Goal: Information Seeking & Learning: Learn about a topic

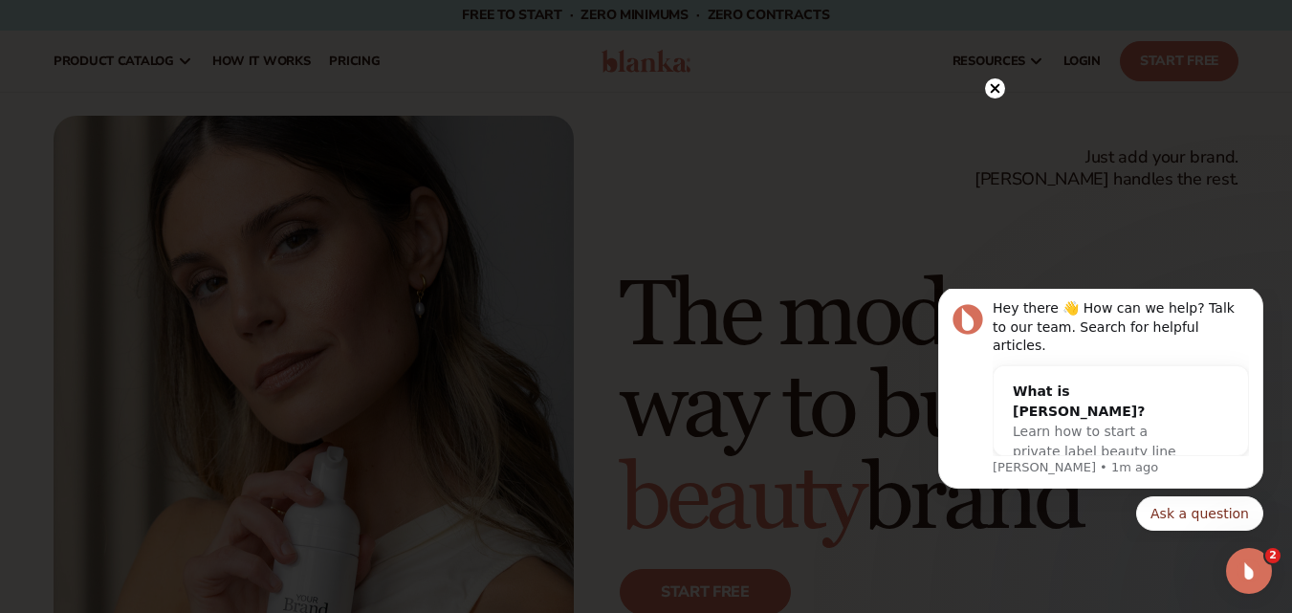
drag, startPoint x: 994, startPoint y: 92, endPoint x: 967, endPoint y: 131, distance: 47.5
click at [993, 92] on icon at bounding box center [995, 88] width 20 height 20
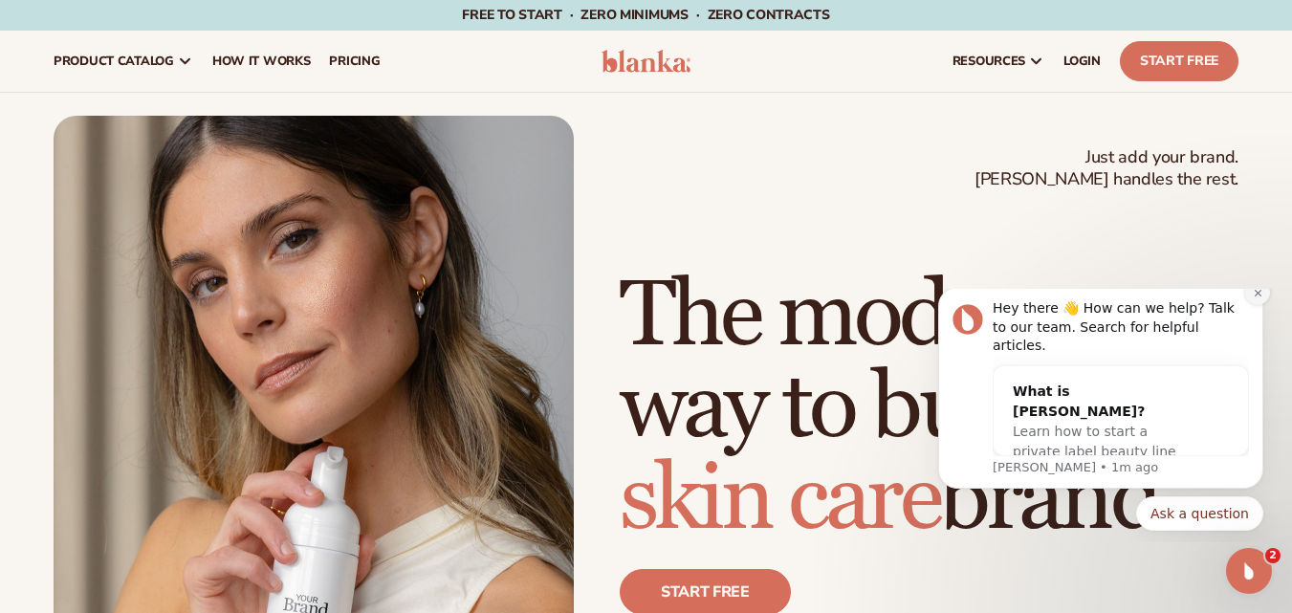
drag, startPoint x: 1252, startPoint y: 311, endPoint x: 1997, endPoint y: 561, distance: 785.9
click at [1253, 298] on icon "Dismiss notification" at bounding box center [1258, 293] width 11 height 11
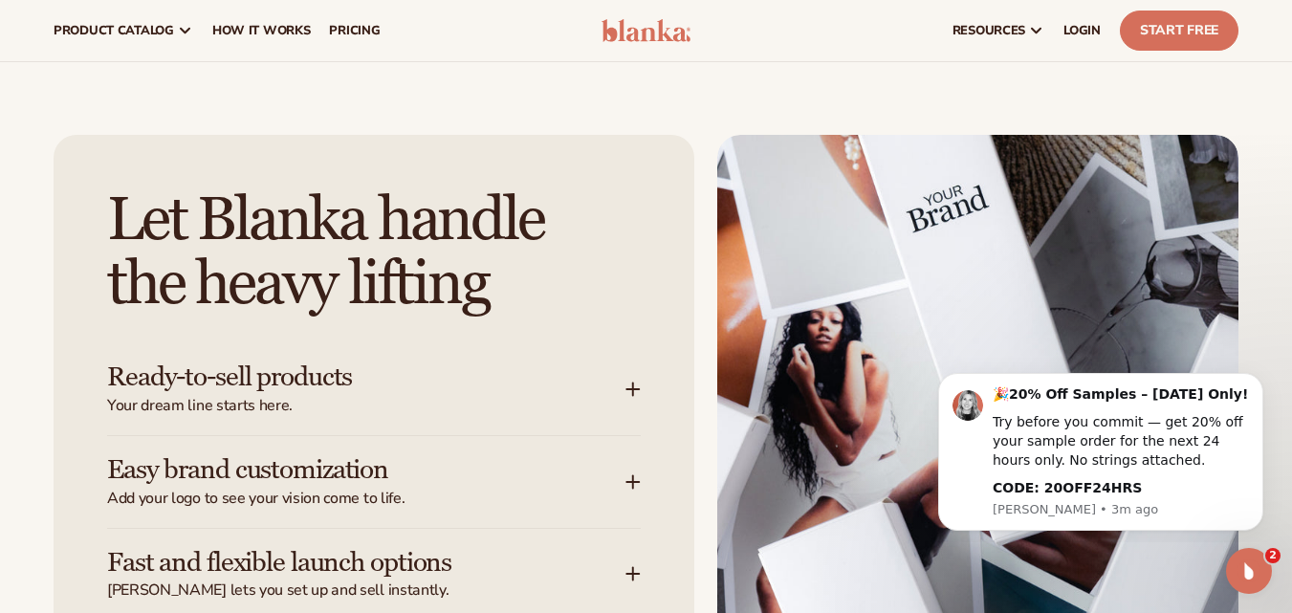
scroll to position [2104, 0]
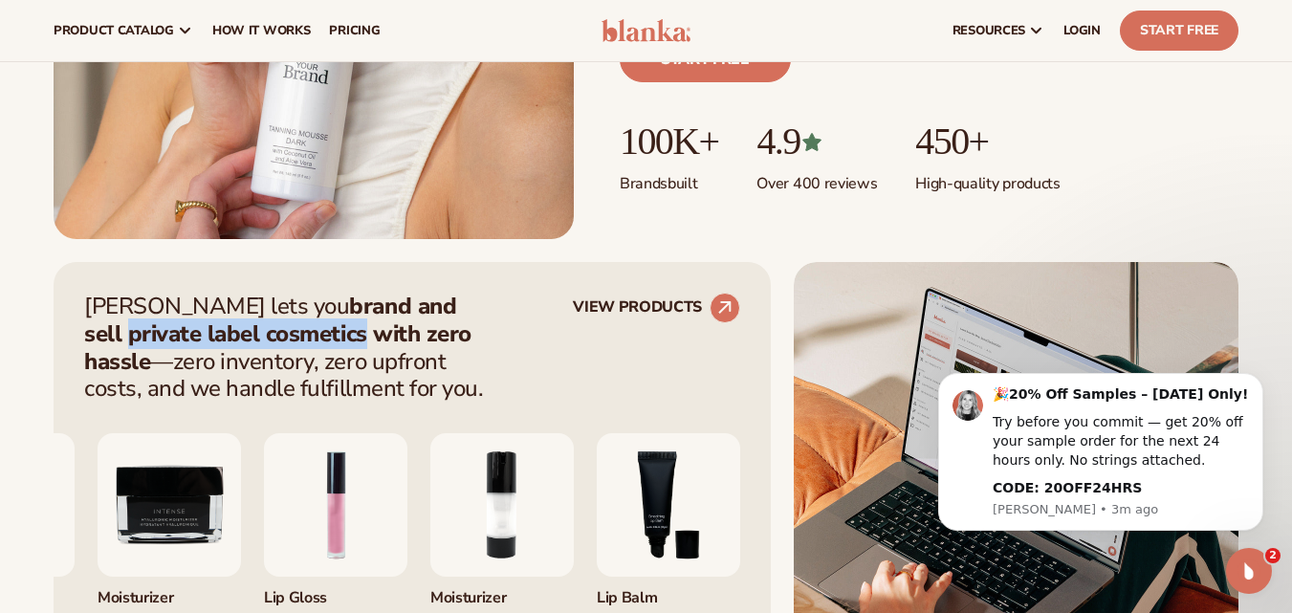
drag, startPoint x: 395, startPoint y: 303, endPoint x: 239, endPoint y: 346, distance: 161.7
click at [243, 341] on strong "brand and sell private label cosmetics with zero hassle" at bounding box center [277, 334] width 387 height 86
copy strong "private label cosmetics"
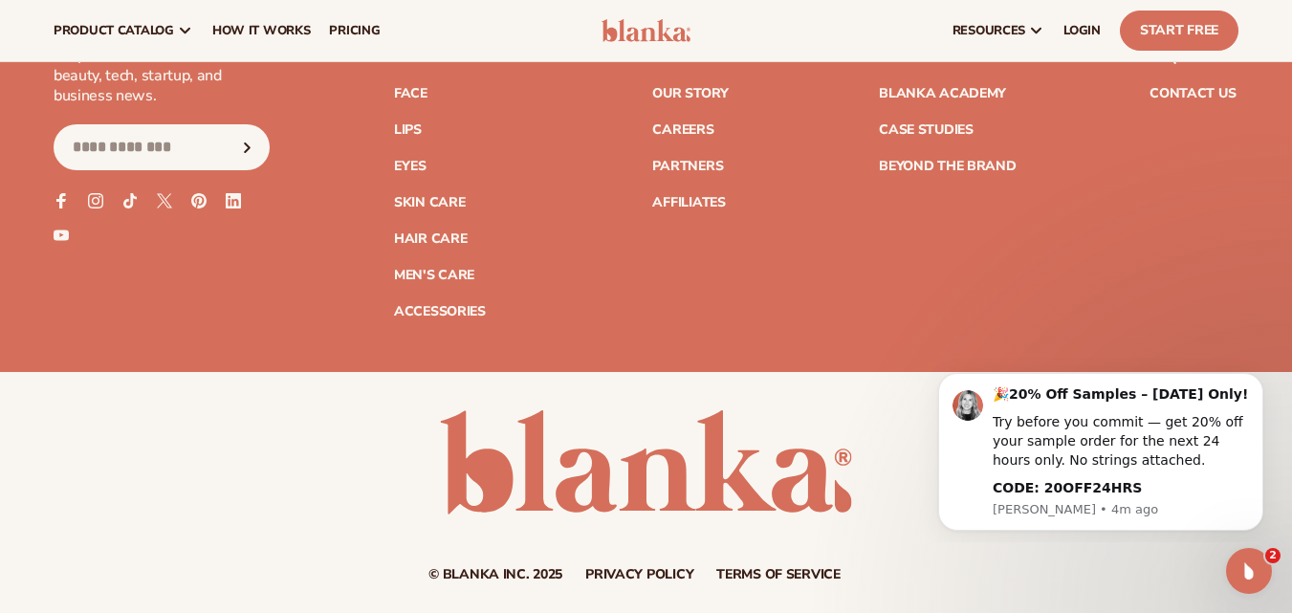
scroll to position [7549, 0]
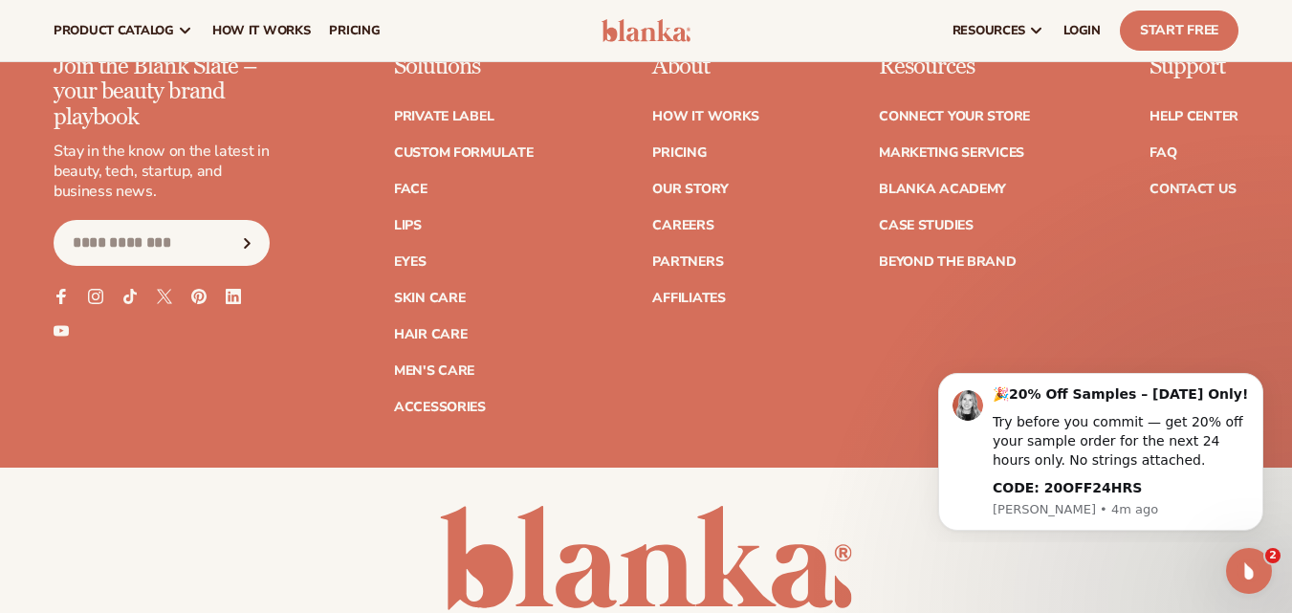
click at [223, 289] on ul "Facebook Instagram TikTok X (Twitter) Pinterest Linkedin YouTube" at bounding box center [162, 314] width 216 height 50
click at [229, 289] on icon at bounding box center [233, 297] width 16 height 16
